Goal: Task Accomplishment & Management: Manage account settings

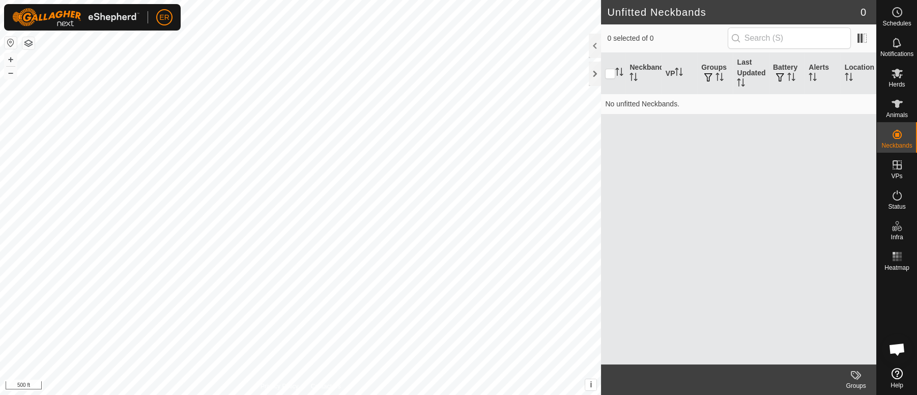
scroll to position [8453, 0]
click at [895, 104] on icon at bounding box center [897, 104] width 11 height 8
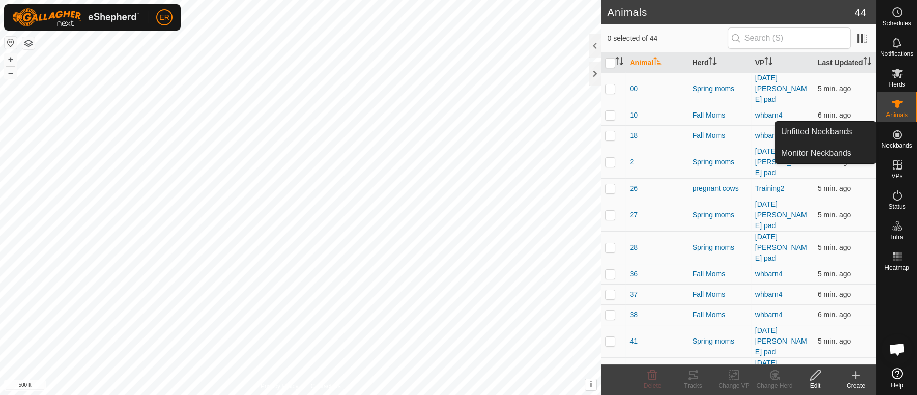
click at [897, 133] on icon at bounding box center [897, 134] width 9 height 9
click at [832, 156] on link "Monitor Neckbands" at bounding box center [825, 153] width 101 height 20
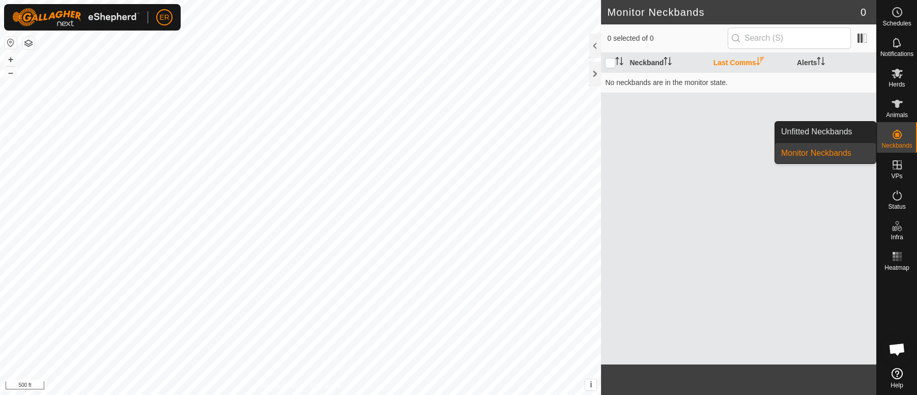
click at [895, 133] on icon at bounding box center [897, 134] width 9 height 9
click at [828, 132] on link "Unfitted Neckbands" at bounding box center [825, 132] width 101 height 20
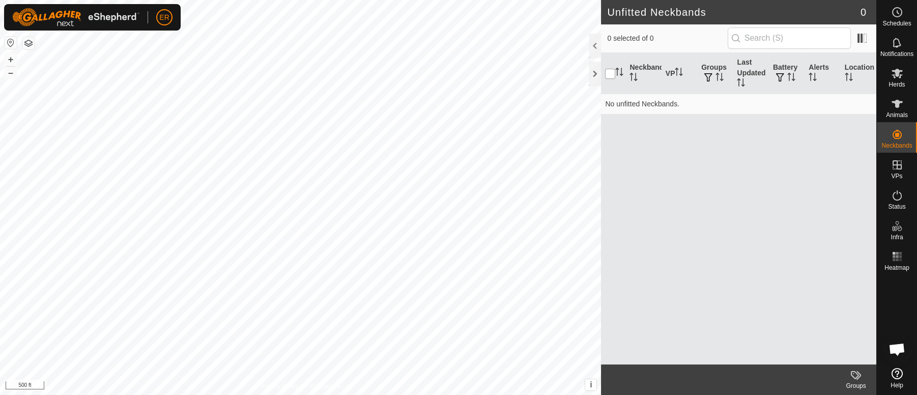
click at [612, 72] on input "checkbox" at bounding box center [610, 74] width 10 height 10
checkbox input "true"
click at [897, 72] on icon at bounding box center [897, 74] width 11 height 10
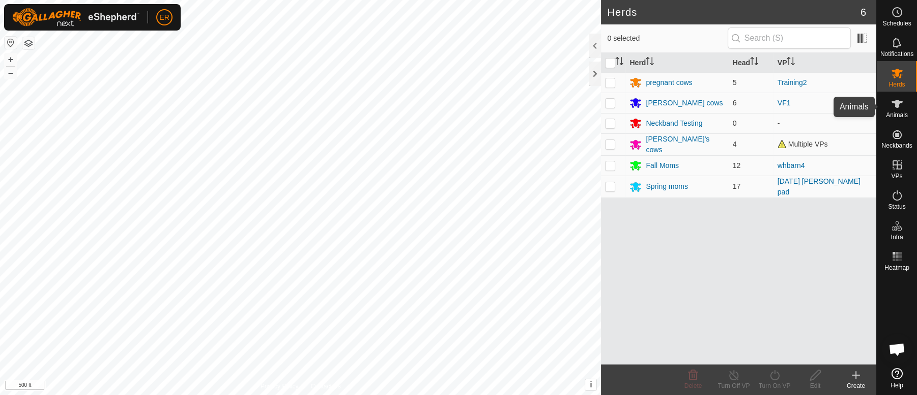
click at [896, 107] on icon at bounding box center [897, 104] width 11 height 8
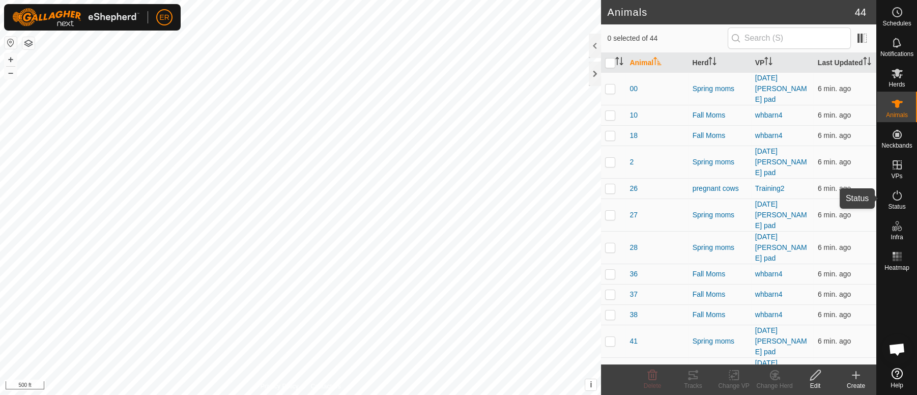
click at [895, 198] on icon at bounding box center [897, 195] width 12 height 12
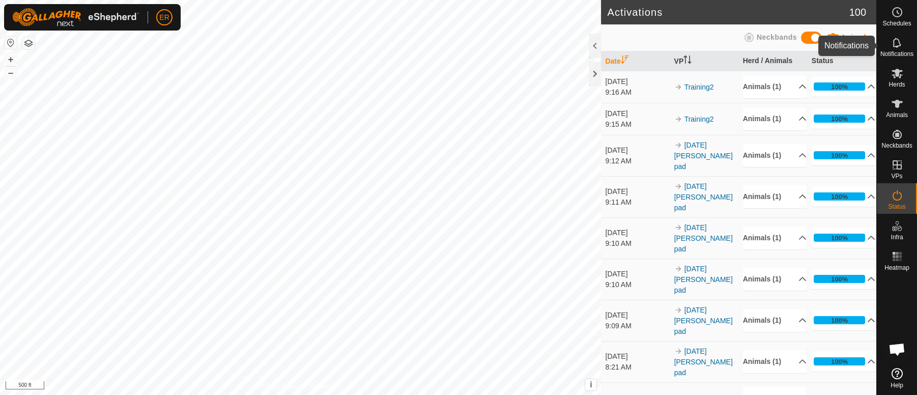
click at [893, 44] on icon at bounding box center [897, 43] width 8 height 10
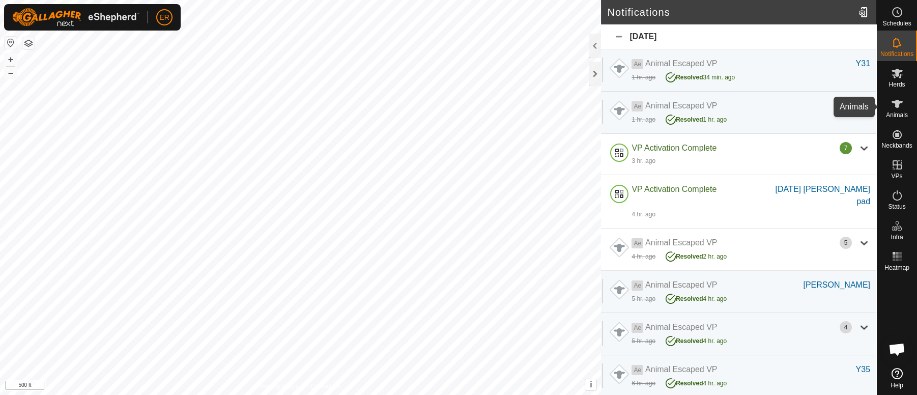
click at [896, 105] on icon at bounding box center [897, 104] width 11 height 8
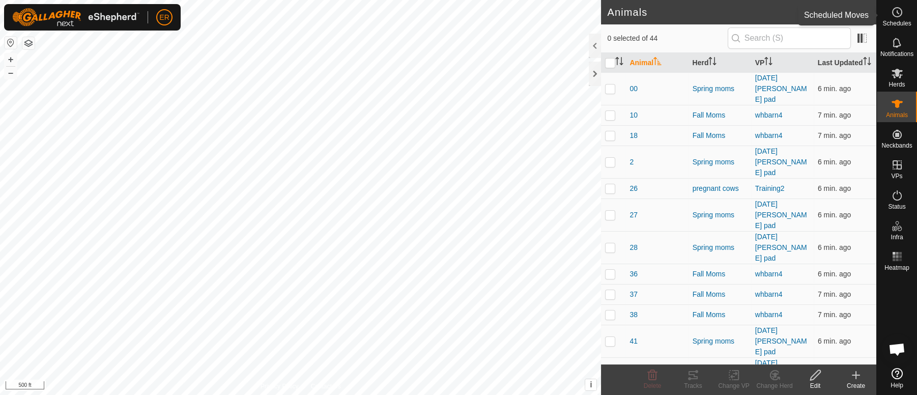
click at [897, 12] on icon at bounding box center [897, 12] width 12 height 12
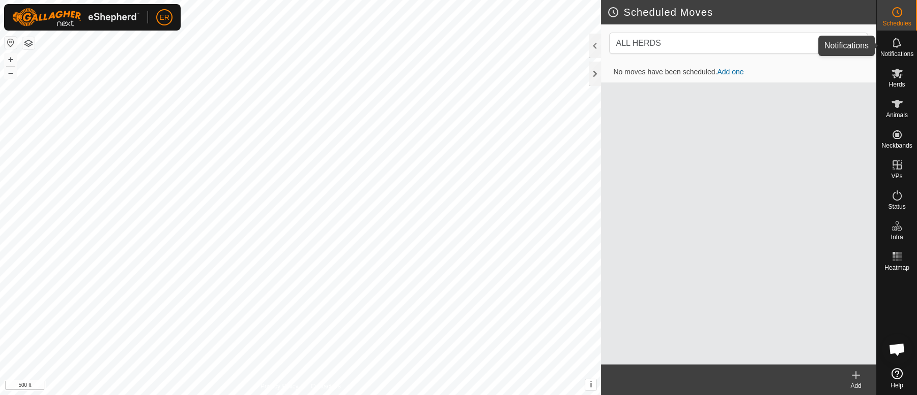
click at [896, 43] on icon at bounding box center [897, 43] width 12 height 12
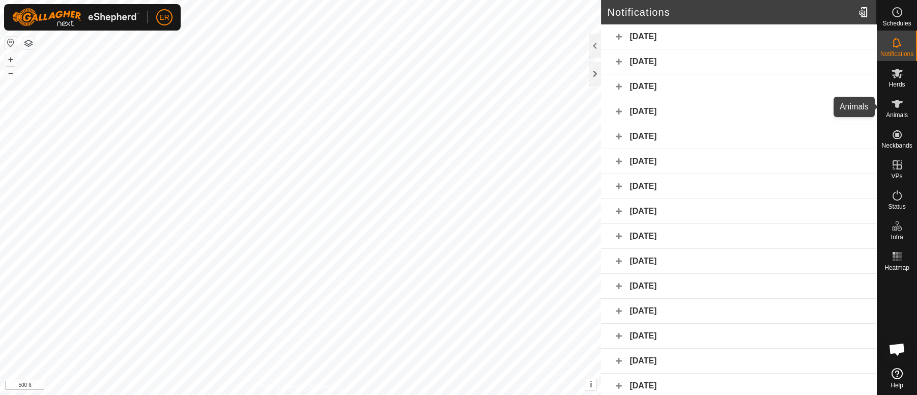
click at [895, 105] on icon at bounding box center [897, 104] width 11 height 8
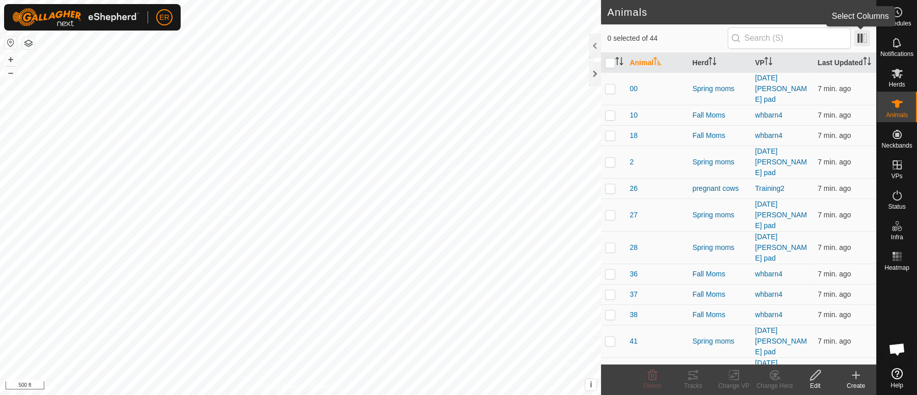
click at [863, 42] on span at bounding box center [862, 38] width 16 height 16
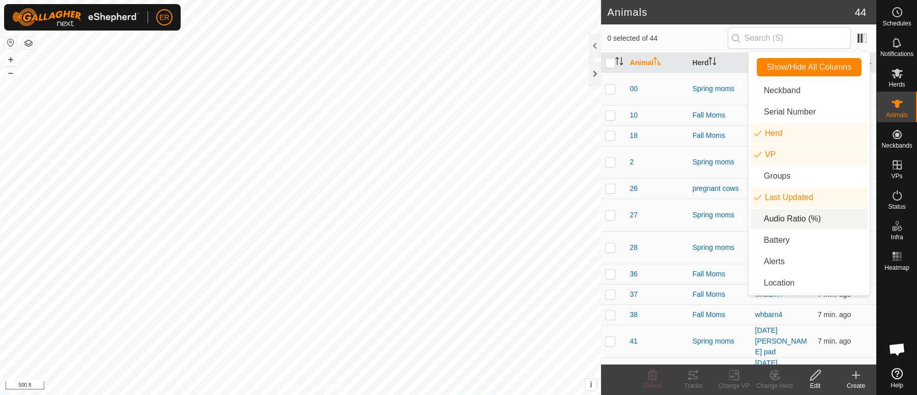
click at [758, 217] on li "Audio Ratio (%)" at bounding box center [809, 219] width 117 height 20
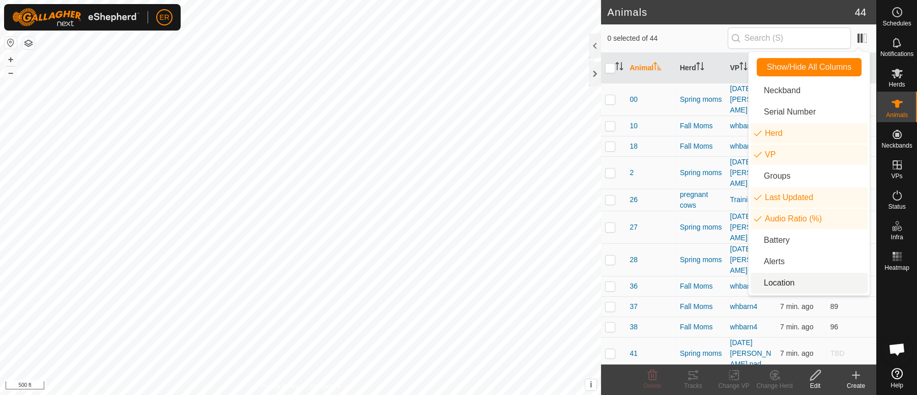
click at [779, 286] on li "Location" at bounding box center [809, 283] width 117 height 20
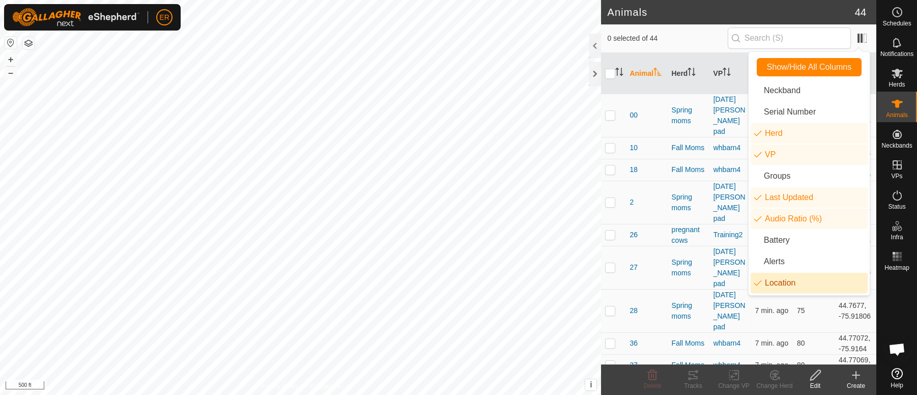
click at [757, 286] on li "Location" at bounding box center [809, 283] width 117 height 20
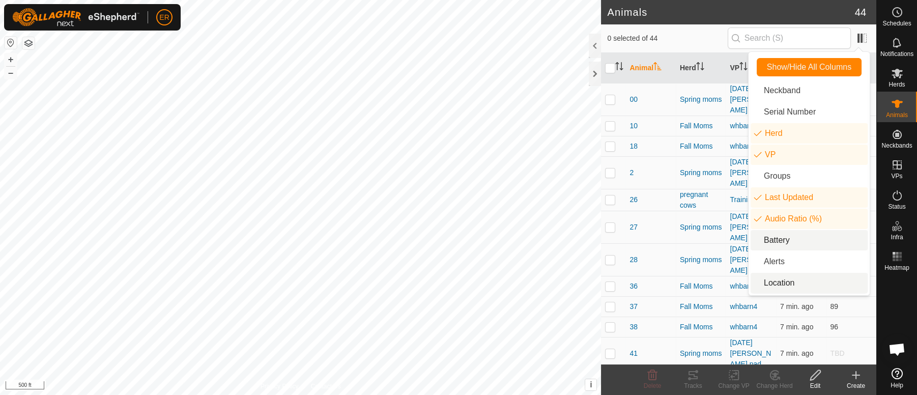
click at [760, 240] on li "Battery" at bounding box center [809, 240] width 117 height 20
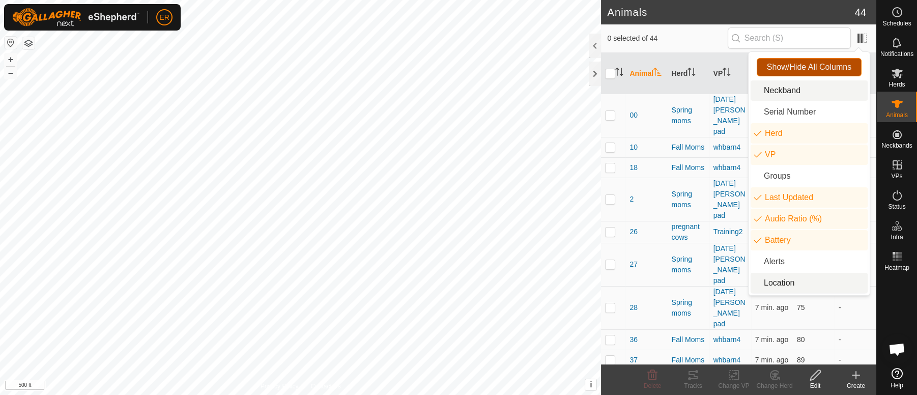
click at [846, 70] on span "Show/Hide All Columns" at bounding box center [809, 67] width 85 height 9
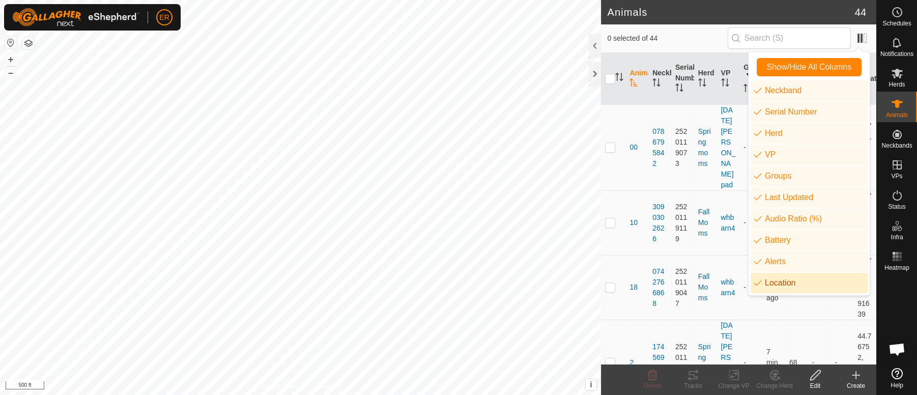
click at [756, 284] on li "Location" at bounding box center [809, 283] width 117 height 20
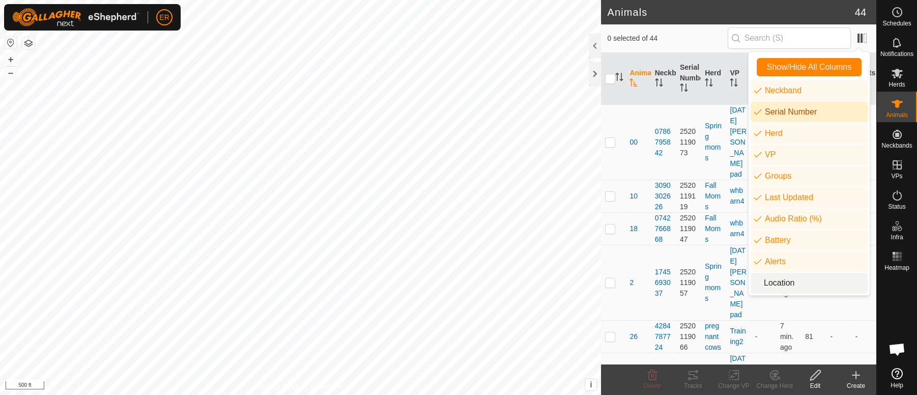
click at [754, 114] on li "Serial Number" at bounding box center [809, 112] width 117 height 20
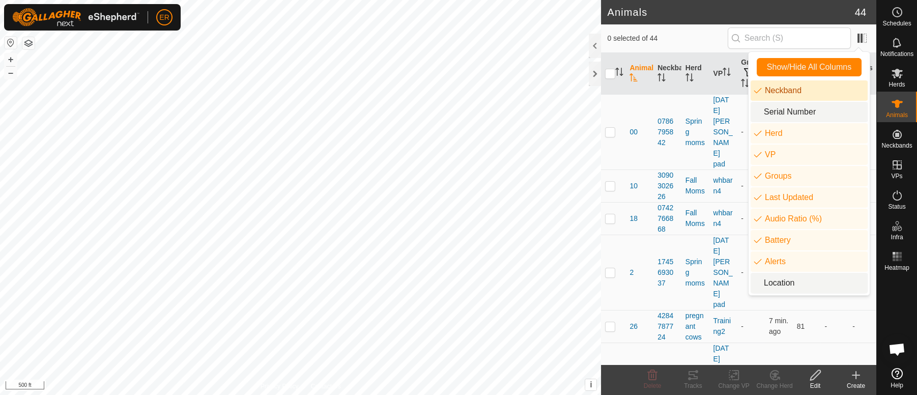
click at [758, 93] on li "Neckband" at bounding box center [809, 90] width 117 height 20
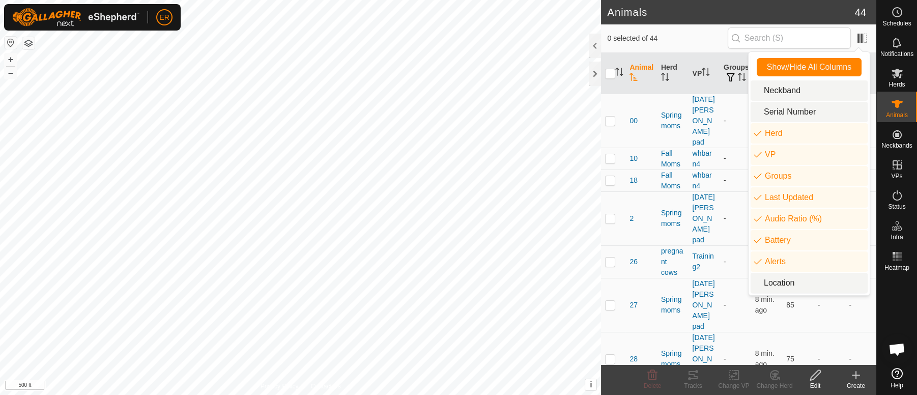
click at [891, 314] on div at bounding box center [897, 319] width 40 height 89
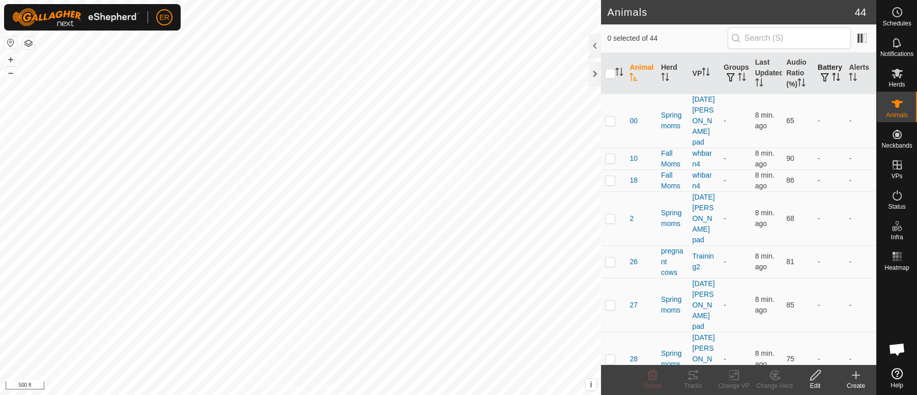
click at [821, 73] on span "button" at bounding box center [825, 77] width 8 height 8
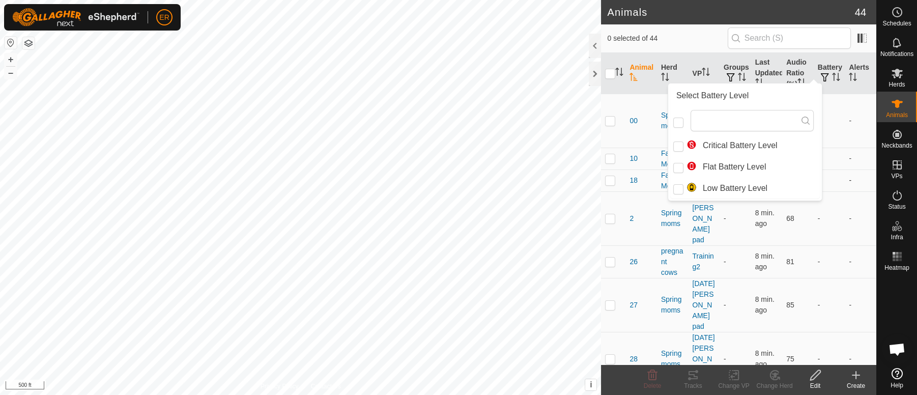
click at [832, 170] on td "-" at bounding box center [830, 181] width 32 height 22
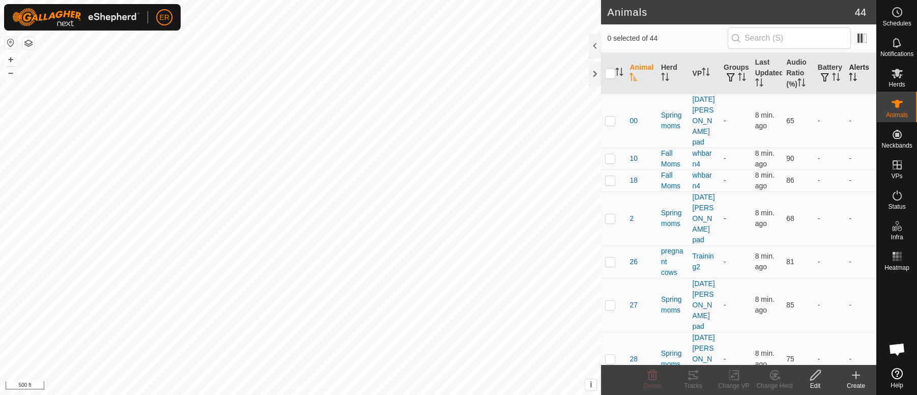
click at [853, 67] on th "Alerts" at bounding box center [861, 73] width 32 height 41
click at [849, 77] on icon "Activate to sort" at bounding box center [853, 77] width 8 height 8
click at [611, 69] on input "checkbox" at bounding box center [610, 74] width 10 height 10
checkbox input "true"
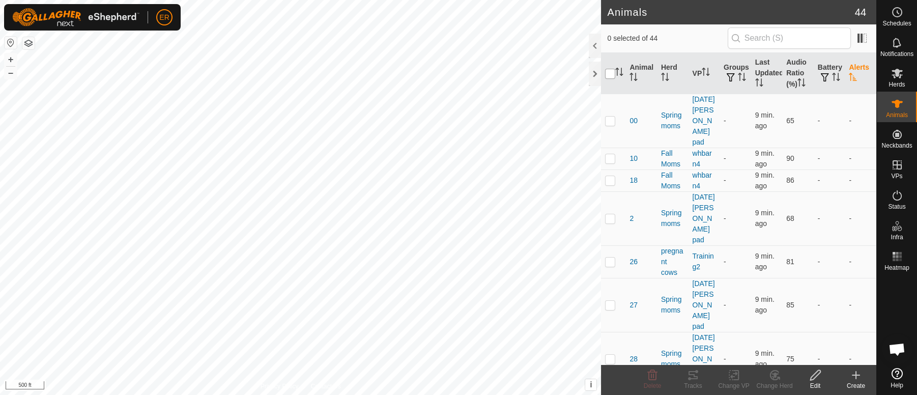
checkbox input "true"
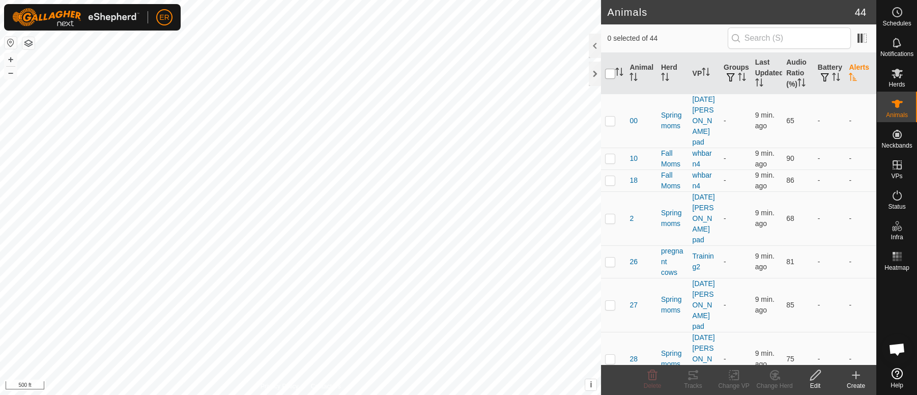
checkbox input "true"
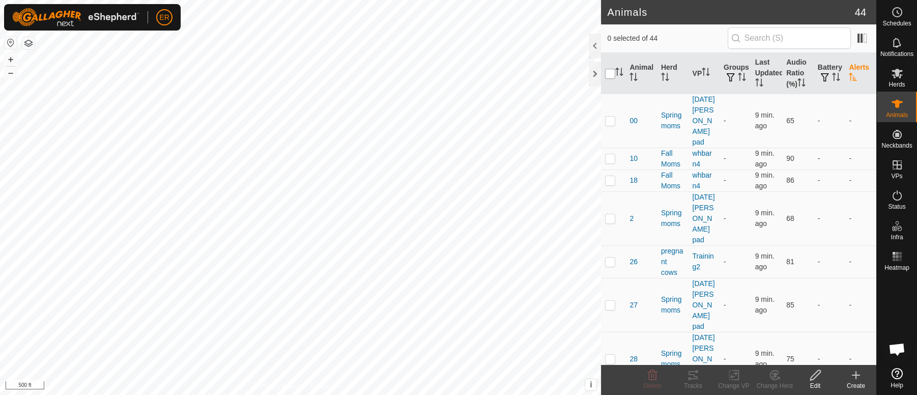
checkbox input "true"
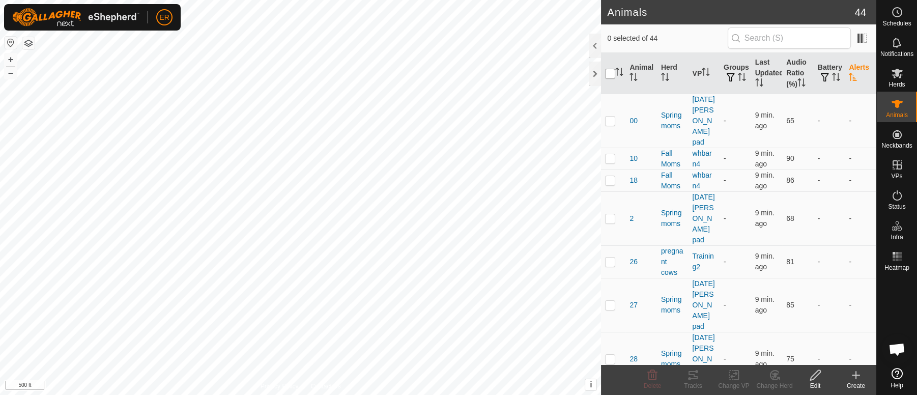
checkbox input "true"
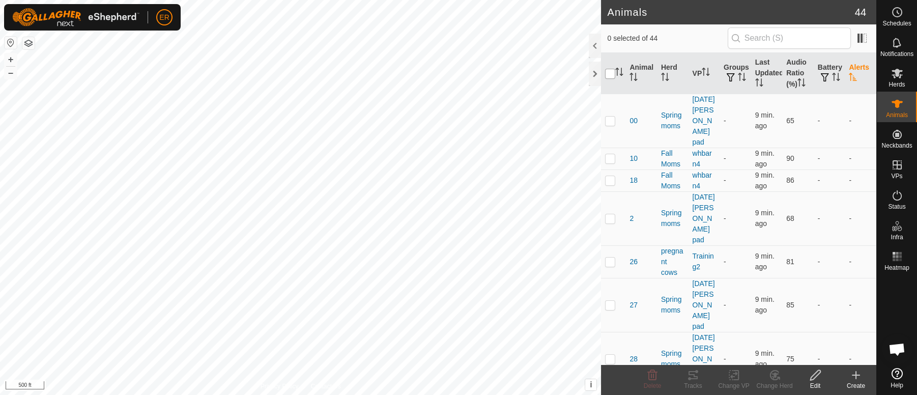
checkbox input "true"
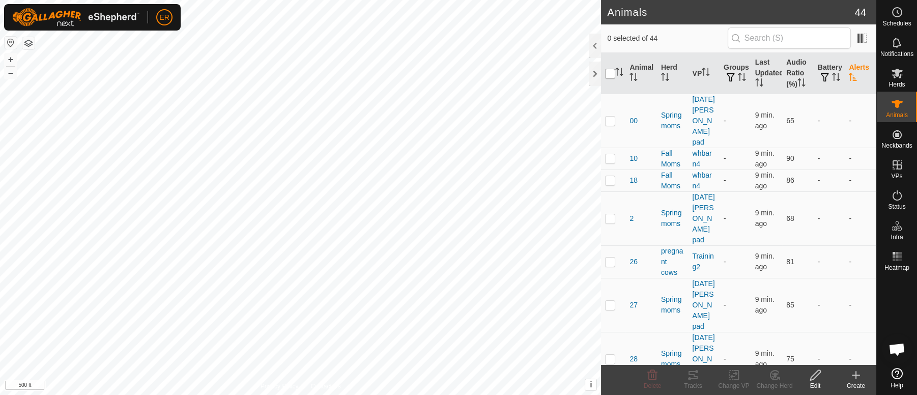
checkbox input "true"
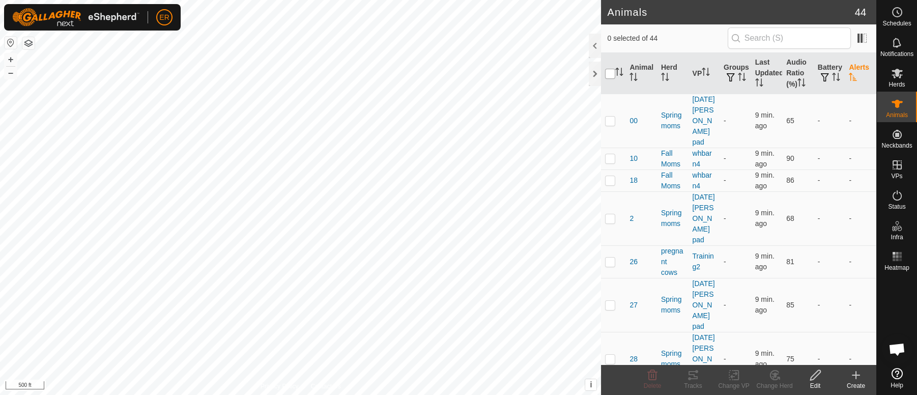
checkbox input "true"
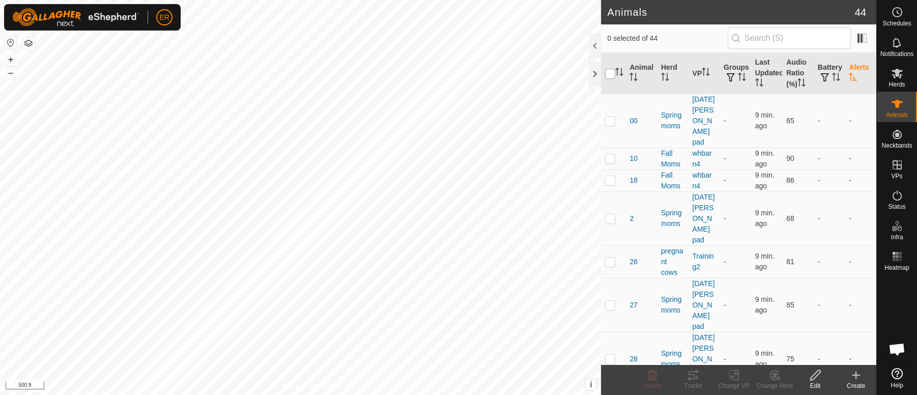
checkbox input "true"
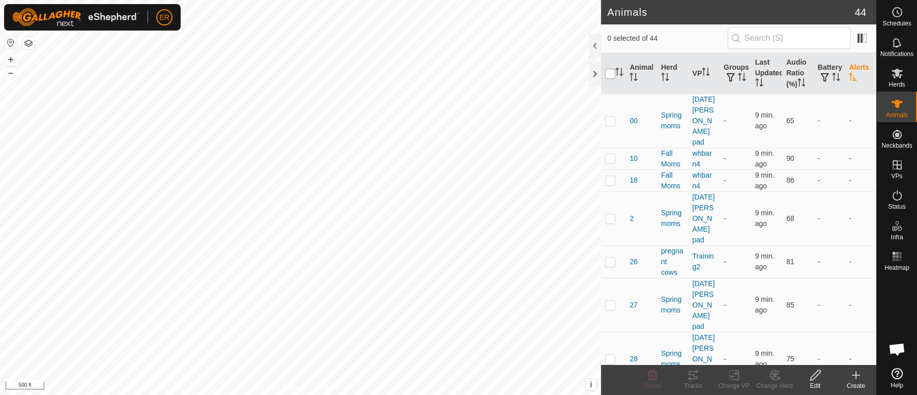
checkbox input "true"
click at [664, 79] on icon "Activate to sort" at bounding box center [665, 77] width 8 height 8
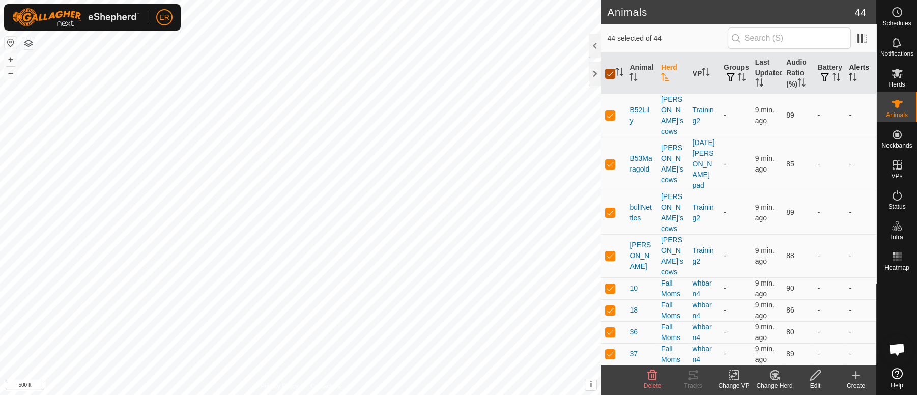
click at [608, 75] on input "checkbox" at bounding box center [610, 74] width 10 height 10
checkbox input "false"
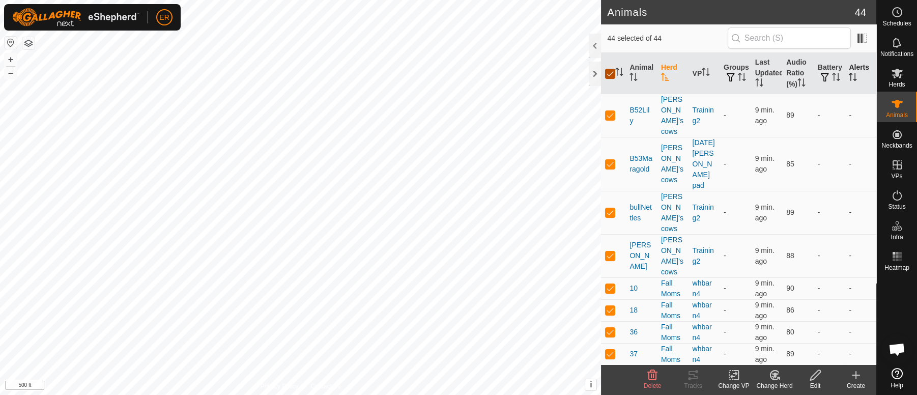
checkbox input "false"
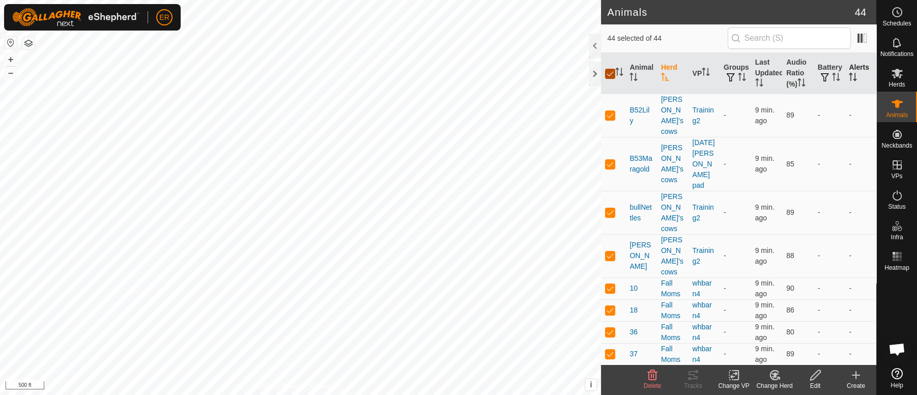
checkbox input "false"
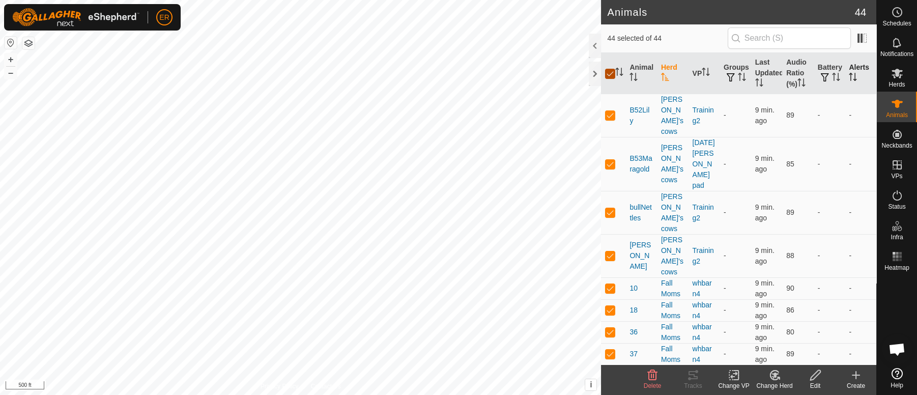
checkbox input "false"
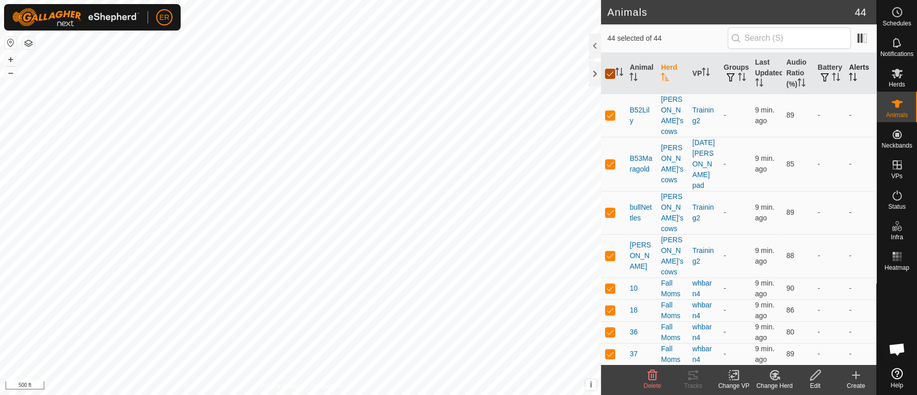
checkbox input "false"
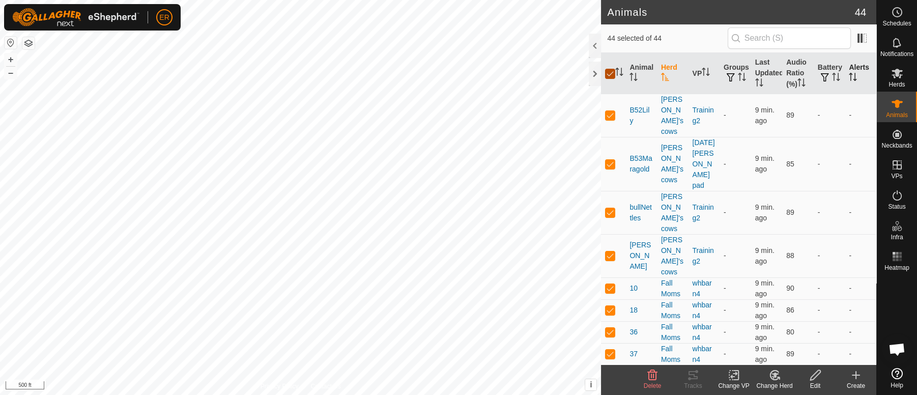
checkbox input "false"
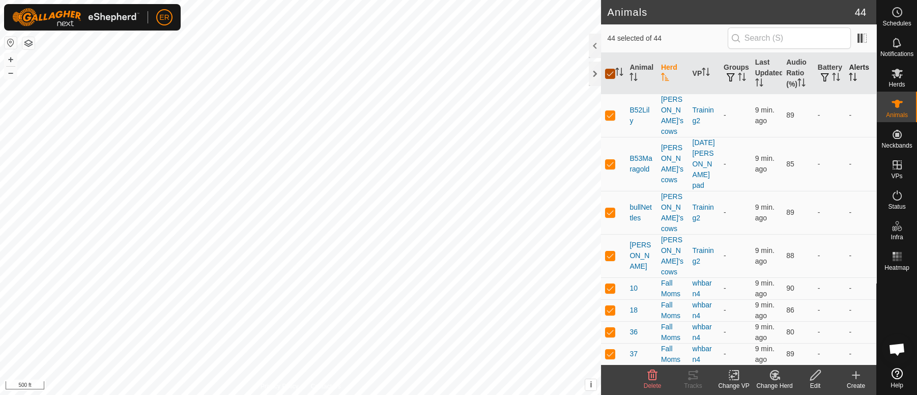
checkbox input "false"
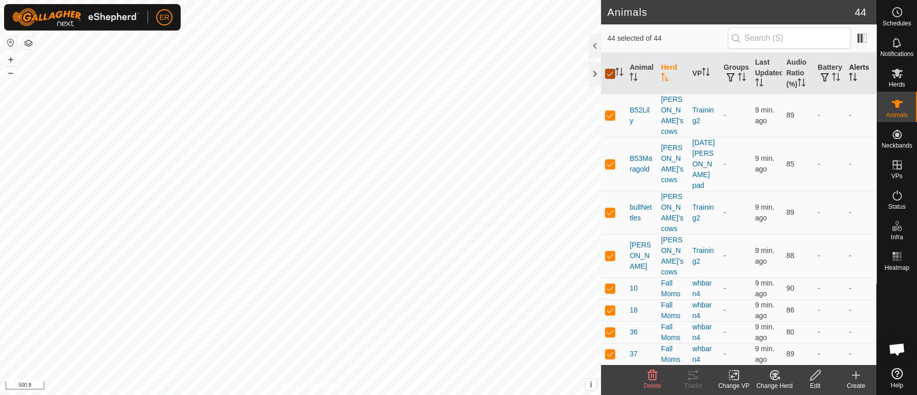
checkbox input "false"
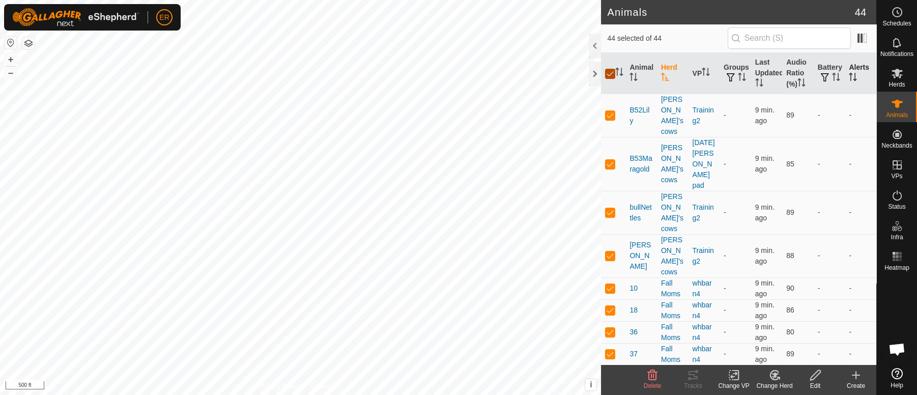
checkbox input "false"
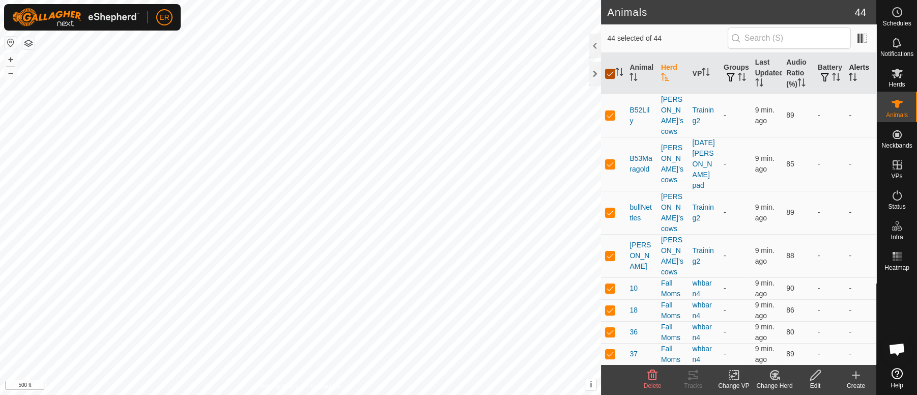
checkbox input "false"
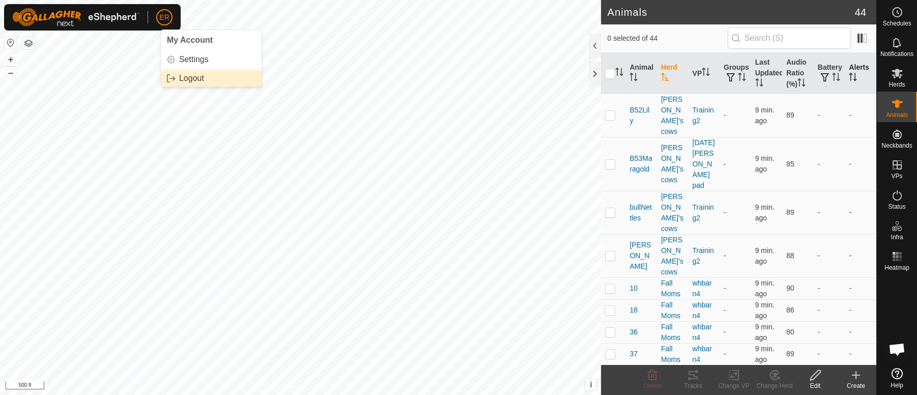
click at [190, 80] on link "Logout" at bounding box center [211, 78] width 101 height 16
